Goal: Transaction & Acquisition: Purchase product/service

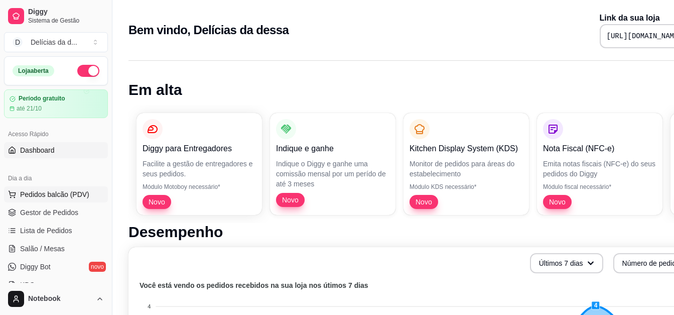
click at [38, 195] on span "Pedidos balcão (PDV)" at bounding box center [54, 194] width 69 height 10
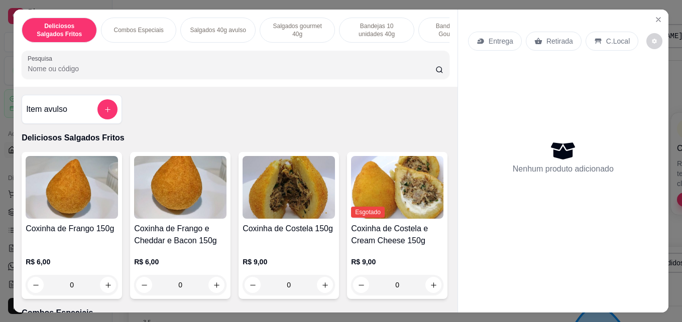
click at [140, 27] on p "Combos Especiais" at bounding box center [138, 30] width 50 height 8
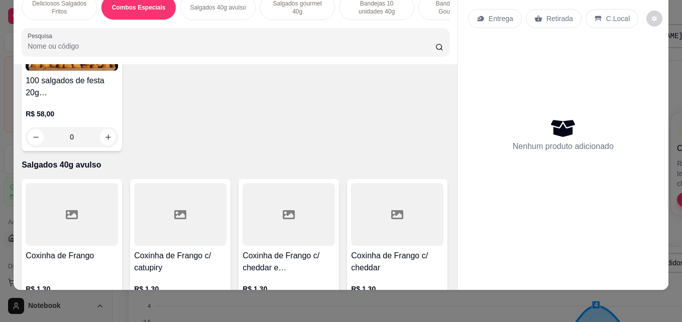
scroll to position [436, 0]
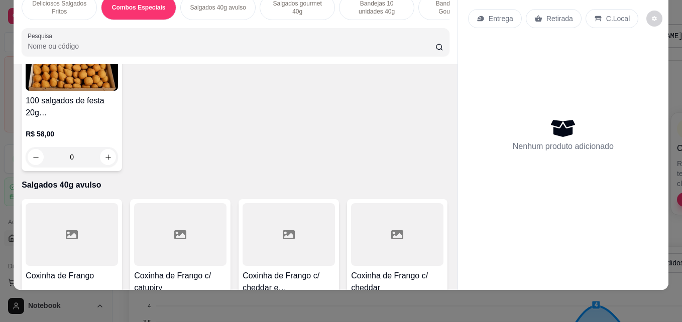
click at [211, 12] on div "0" at bounding box center [180, 2] width 92 height 20
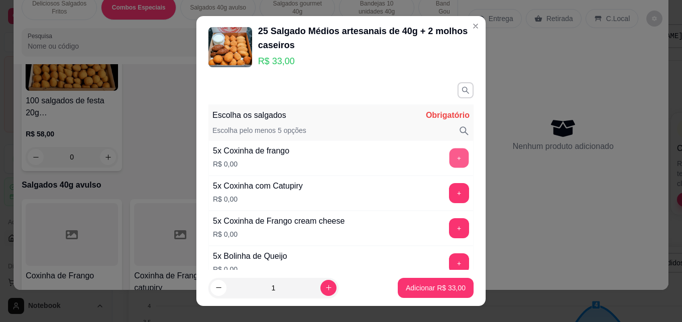
click at [449, 160] on button "+" at bounding box center [459, 159] width 20 height 20
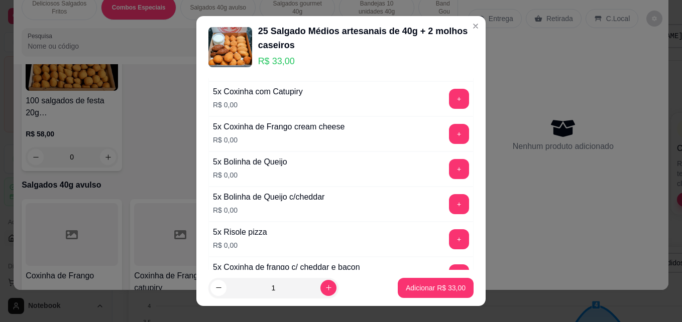
scroll to position [100, 0]
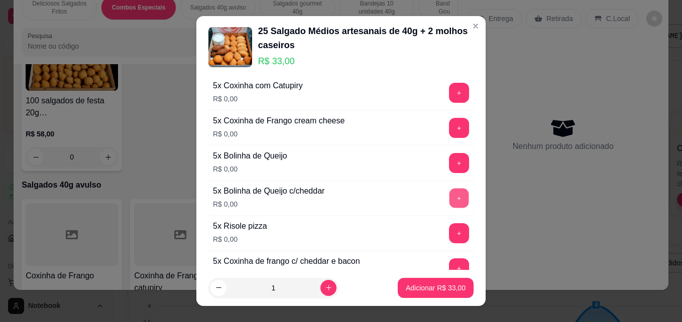
click at [449, 199] on button "+" at bounding box center [459, 199] width 20 height 20
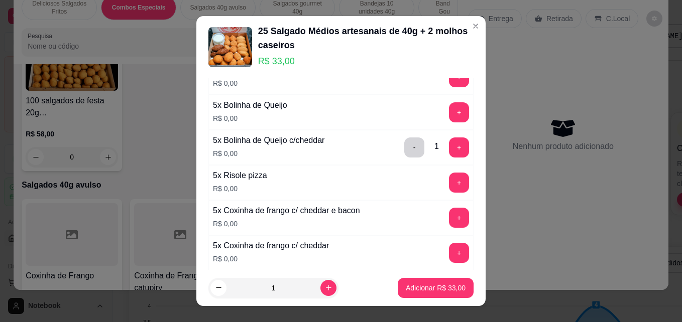
scroll to position [161, 0]
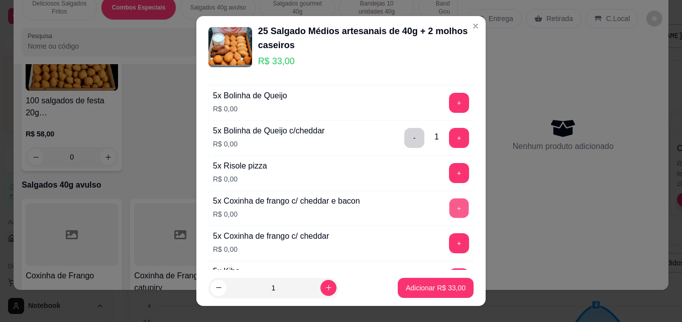
click at [449, 208] on button "+" at bounding box center [459, 209] width 20 height 20
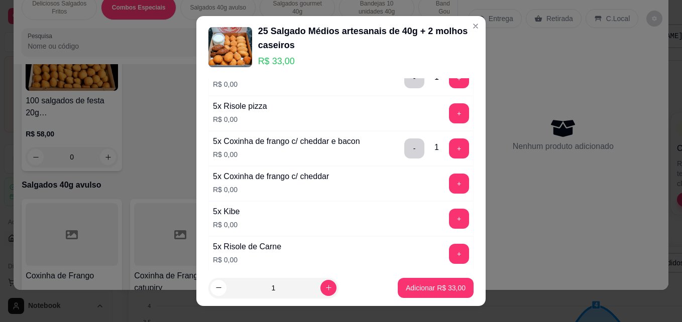
scroll to position [221, 0]
click at [449, 218] on button "+" at bounding box center [459, 218] width 20 height 20
click at [449, 218] on button "+" at bounding box center [459, 219] width 20 height 20
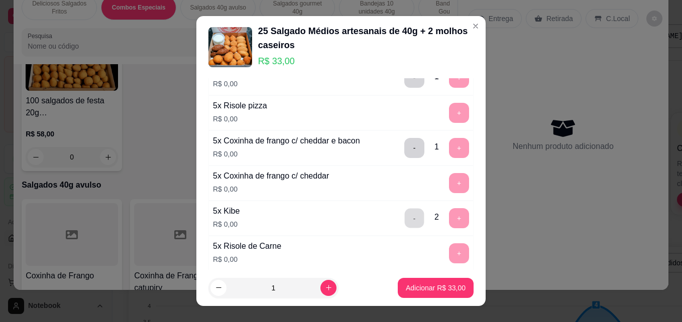
click at [405, 223] on button "-" at bounding box center [415, 219] width 20 height 20
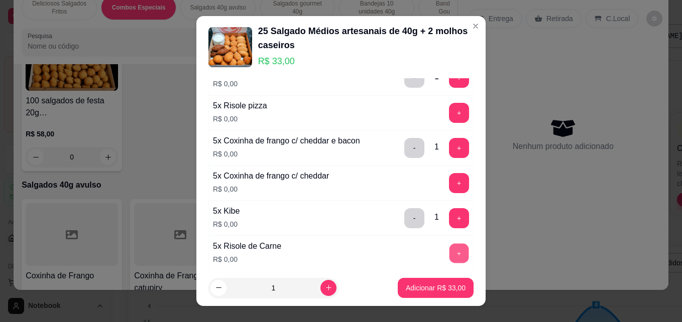
click at [449, 253] on button "+" at bounding box center [459, 254] width 20 height 20
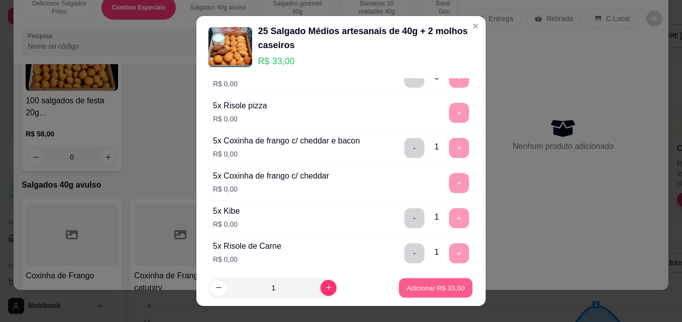
click at [436, 289] on p "Adicionar R$ 33,00" at bounding box center [436, 288] width 58 height 10
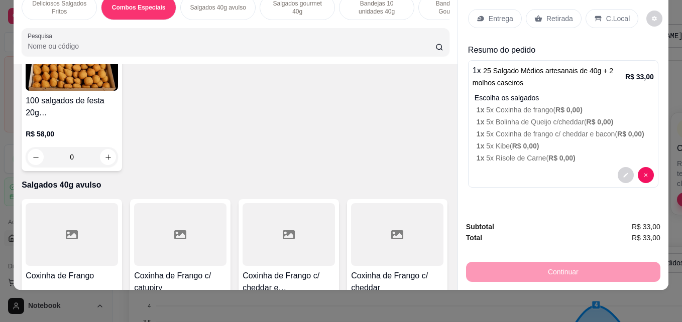
click at [212, 12] on div "0" at bounding box center [180, 2] width 92 height 20
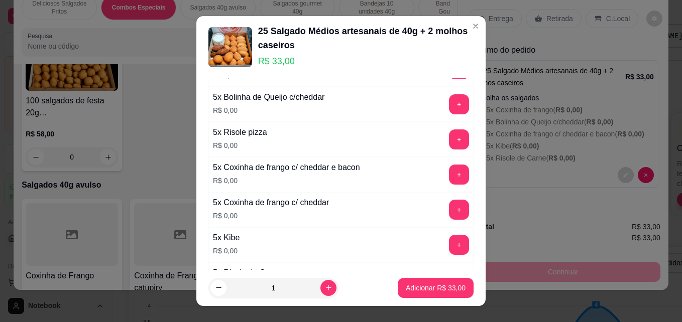
scroll to position [201, 0]
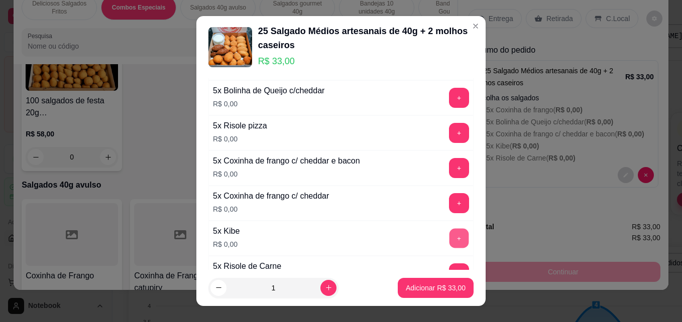
click at [449, 242] on button "+" at bounding box center [459, 239] width 20 height 20
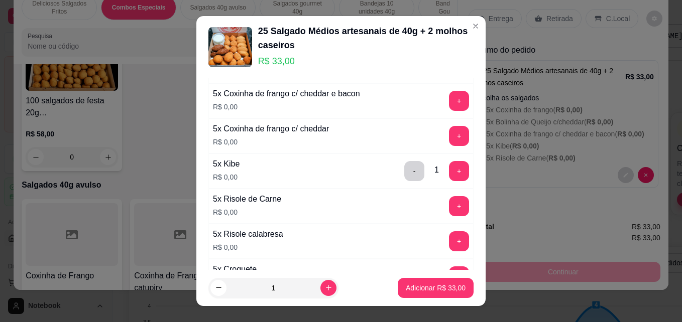
scroll to position [281, 0]
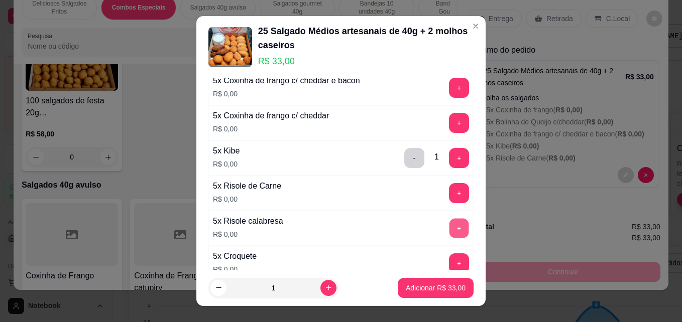
click at [449, 229] on button "+" at bounding box center [459, 229] width 20 height 20
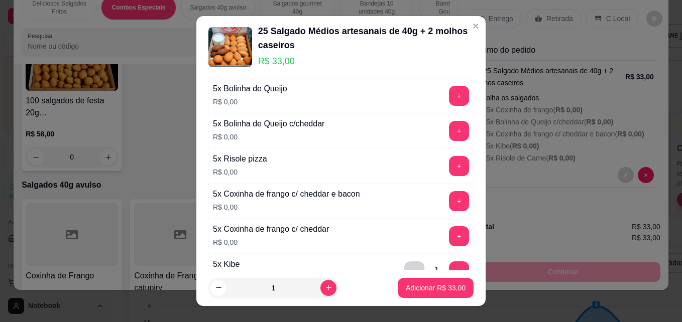
scroll to position [161, 0]
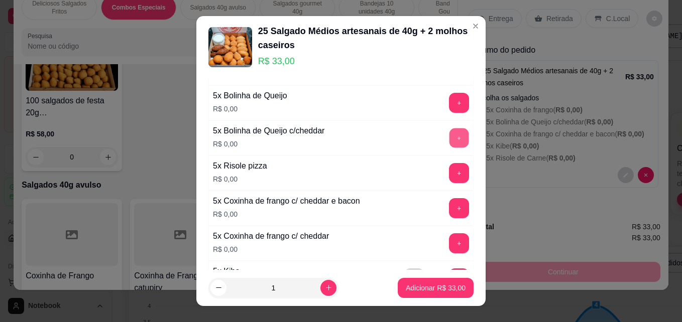
click at [449, 137] on button "+" at bounding box center [459, 139] width 20 height 20
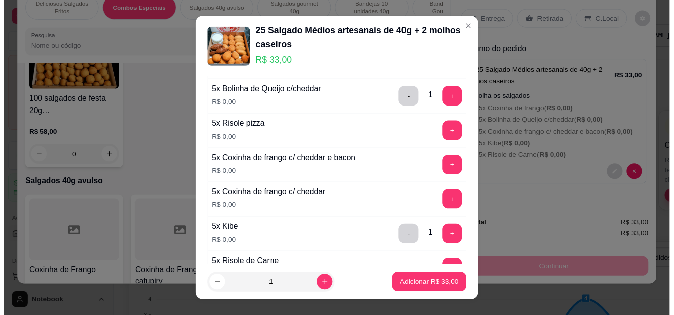
scroll to position [181, 0]
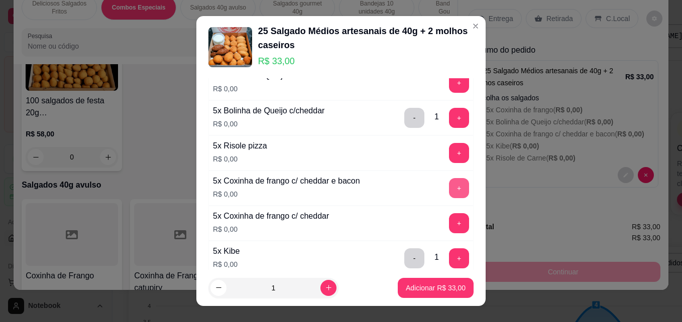
click at [449, 191] on button "+" at bounding box center [459, 188] width 20 height 20
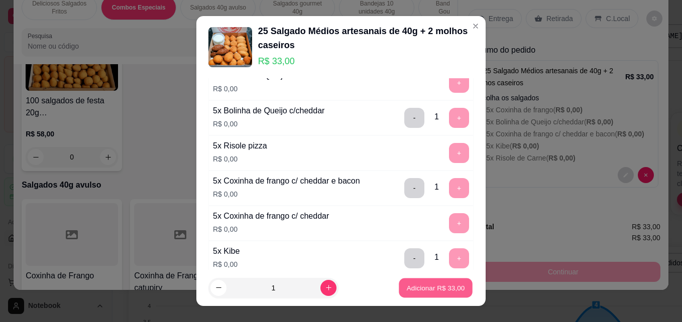
click at [411, 292] on p "Adicionar R$ 33,00" at bounding box center [436, 288] width 58 height 10
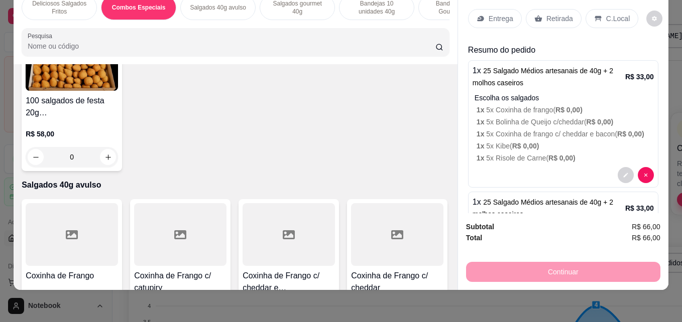
click at [546, 14] on p "Retirada" at bounding box center [559, 19] width 27 height 10
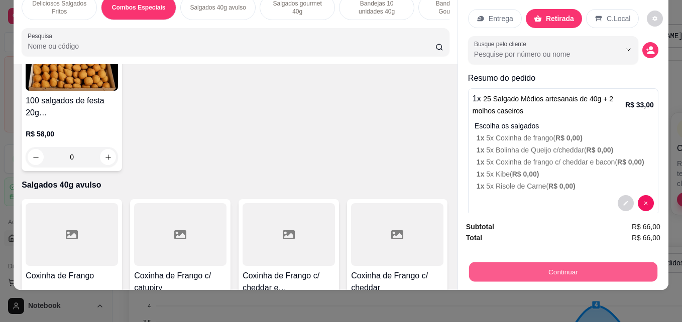
click at [523, 267] on button "Continuar" at bounding box center [563, 272] width 188 height 20
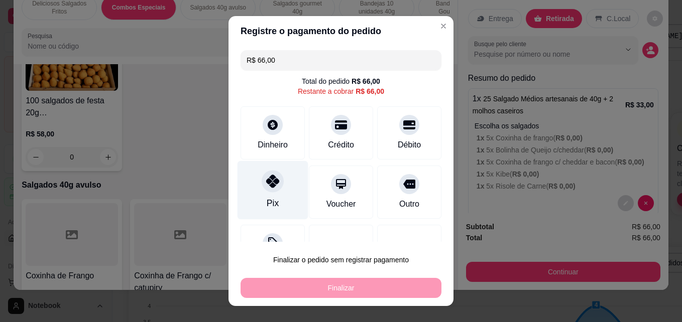
click at [259, 199] on div "Pix" at bounding box center [272, 190] width 71 height 59
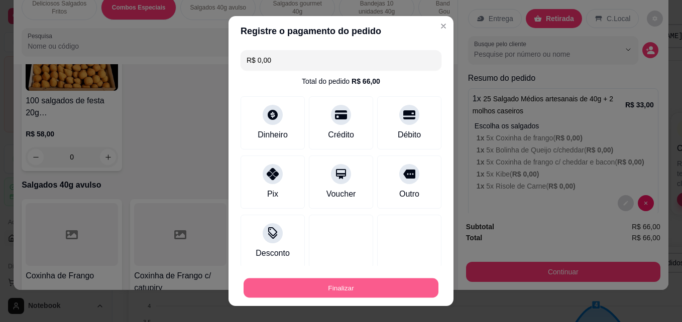
click at [311, 286] on button "Finalizar" at bounding box center [340, 289] width 195 height 20
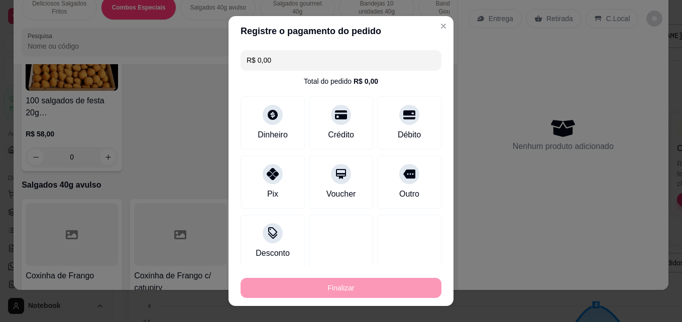
type input "-R$ 66,00"
